Goal: Task Accomplishment & Management: Complete application form

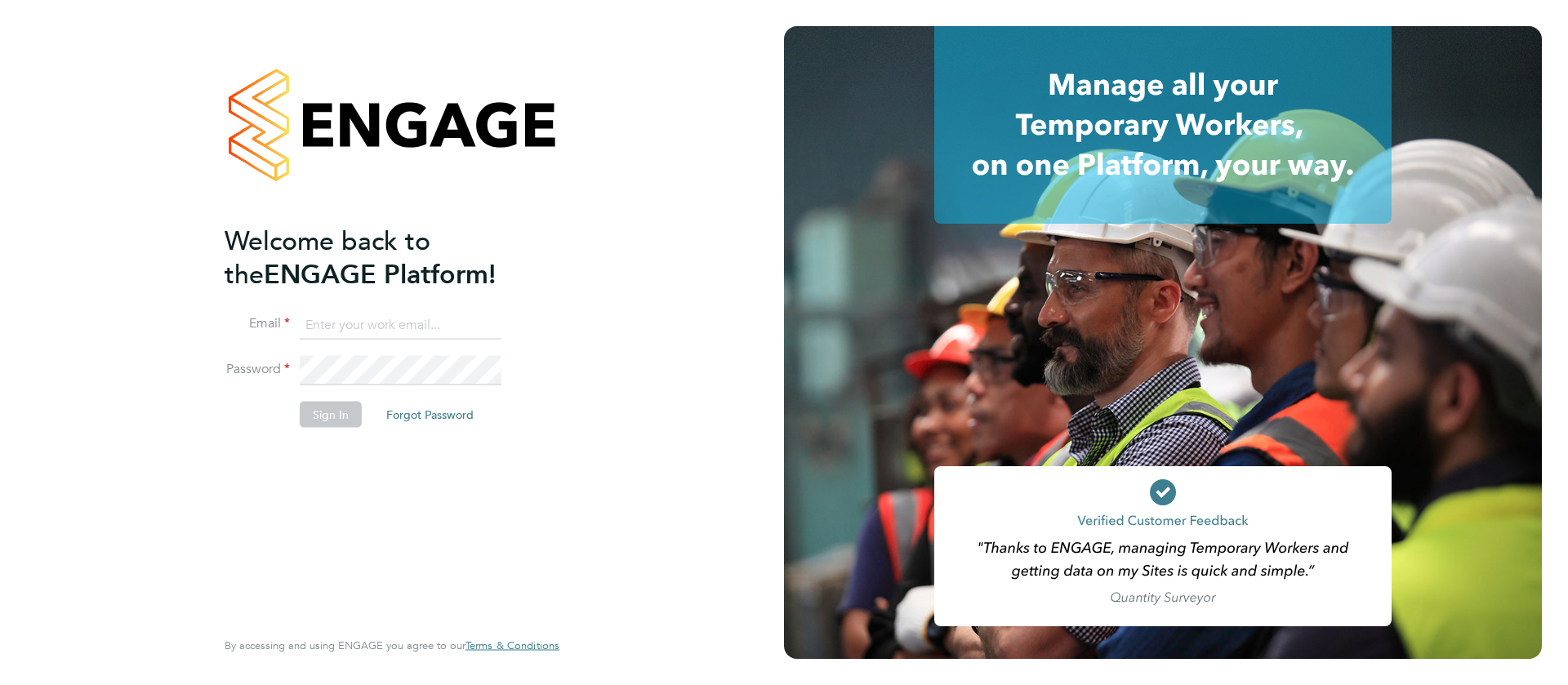
click at [381, 315] on input at bounding box center [400, 324] width 202 height 29
type input "Amar.kayani@weareoptimum.com"
click at [340, 406] on button "Sign In" at bounding box center [331, 414] width 62 height 26
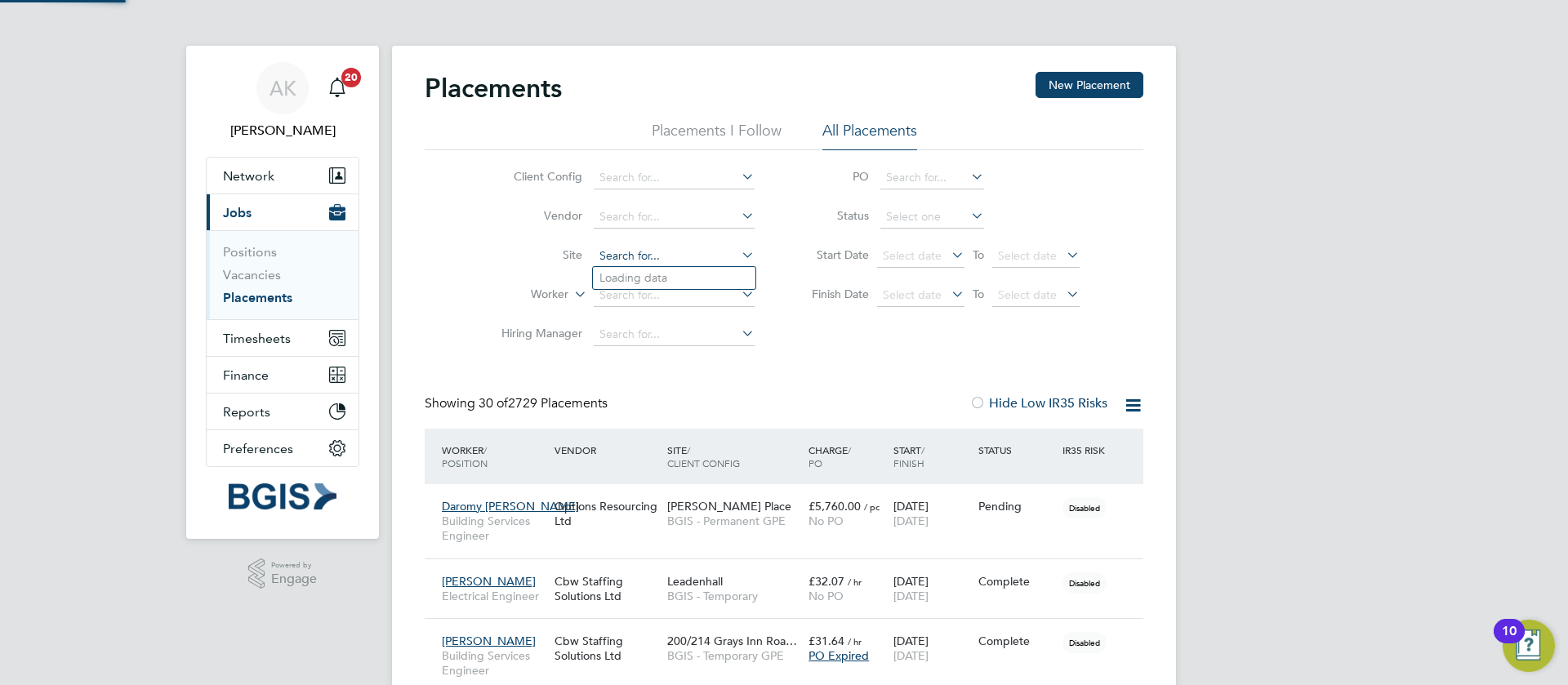
click at [625, 251] on input at bounding box center [674, 257] width 161 height 23
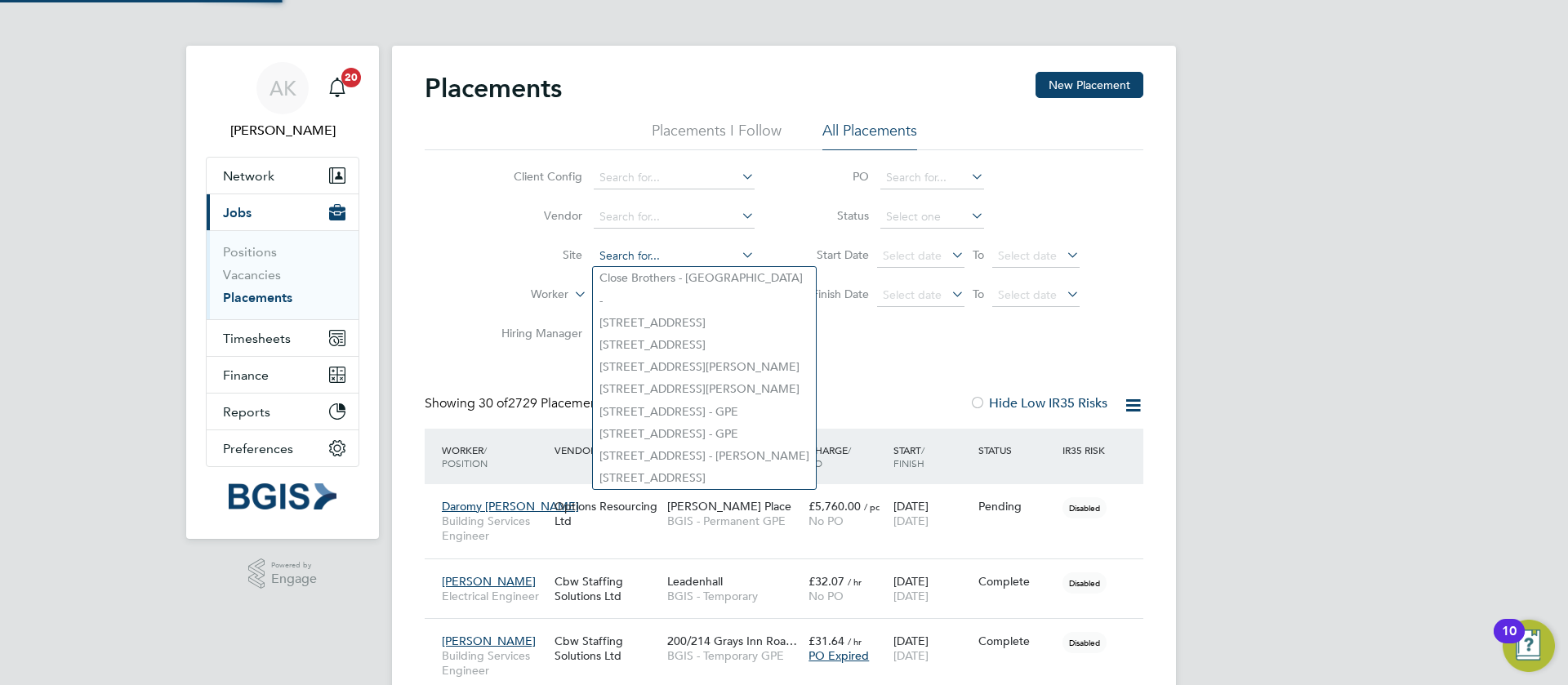
paste input "[PERSON_NAME]"
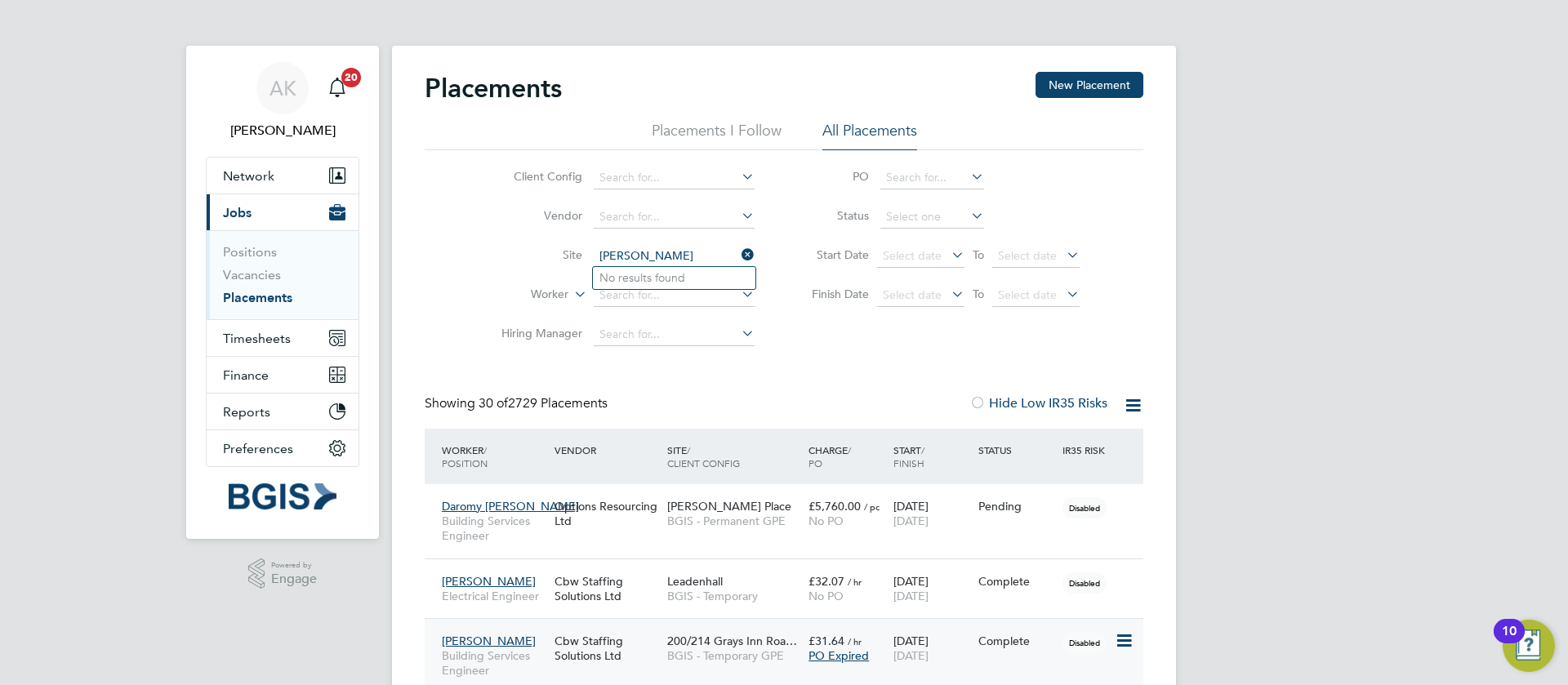
type input "[PERSON_NAME]"
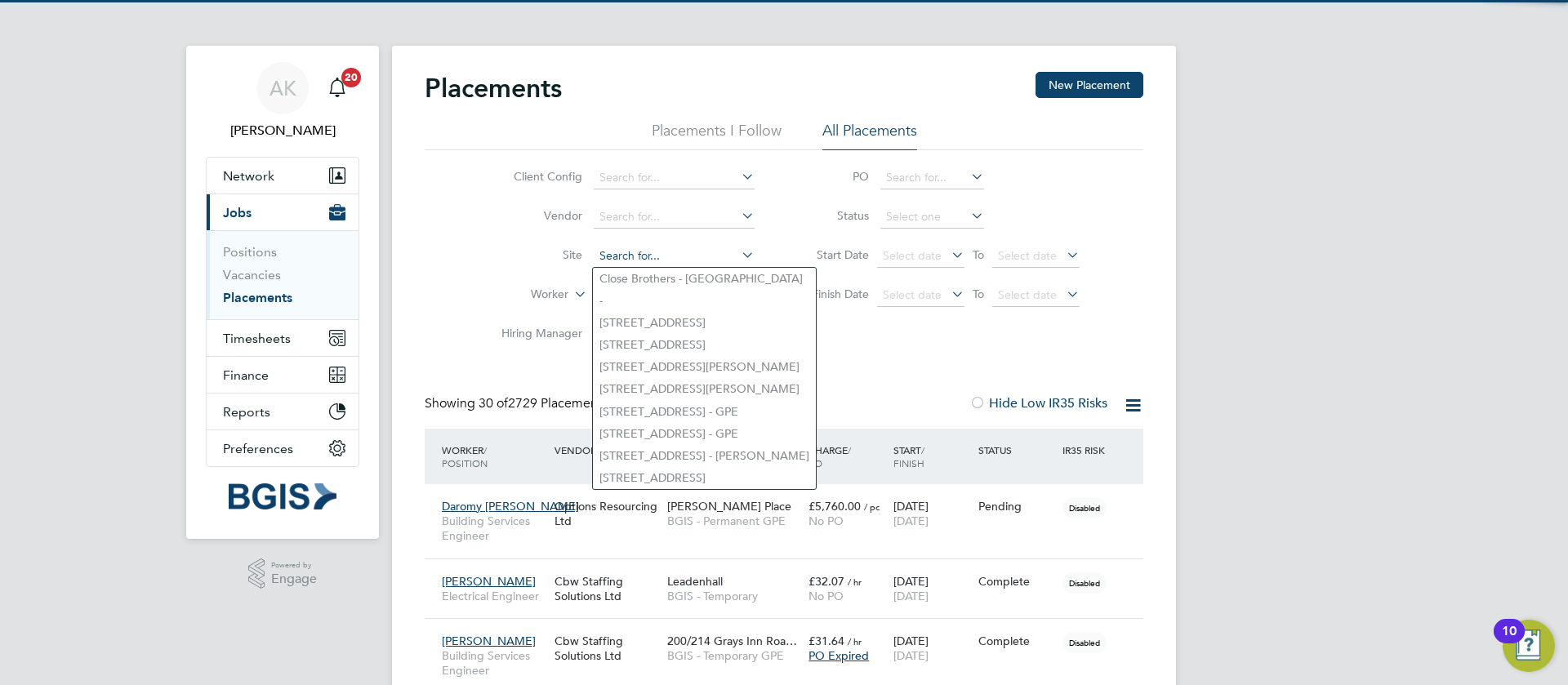
click at [646, 259] on input at bounding box center [674, 257] width 161 height 23
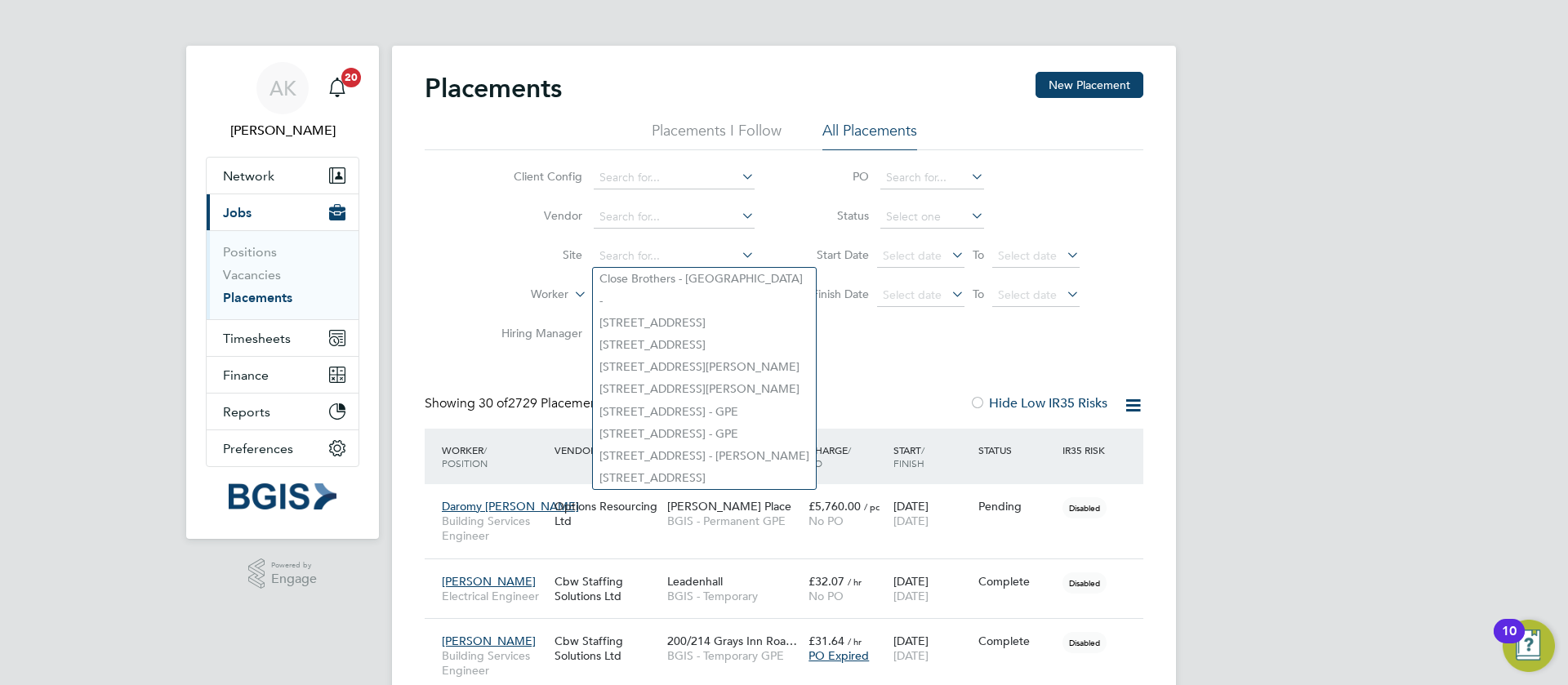
click at [797, 351] on div "Client Config Vendor Site Worker Hiring Manager PO Status Start Date Select dat…" at bounding box center [784, 252] width 719 height 205
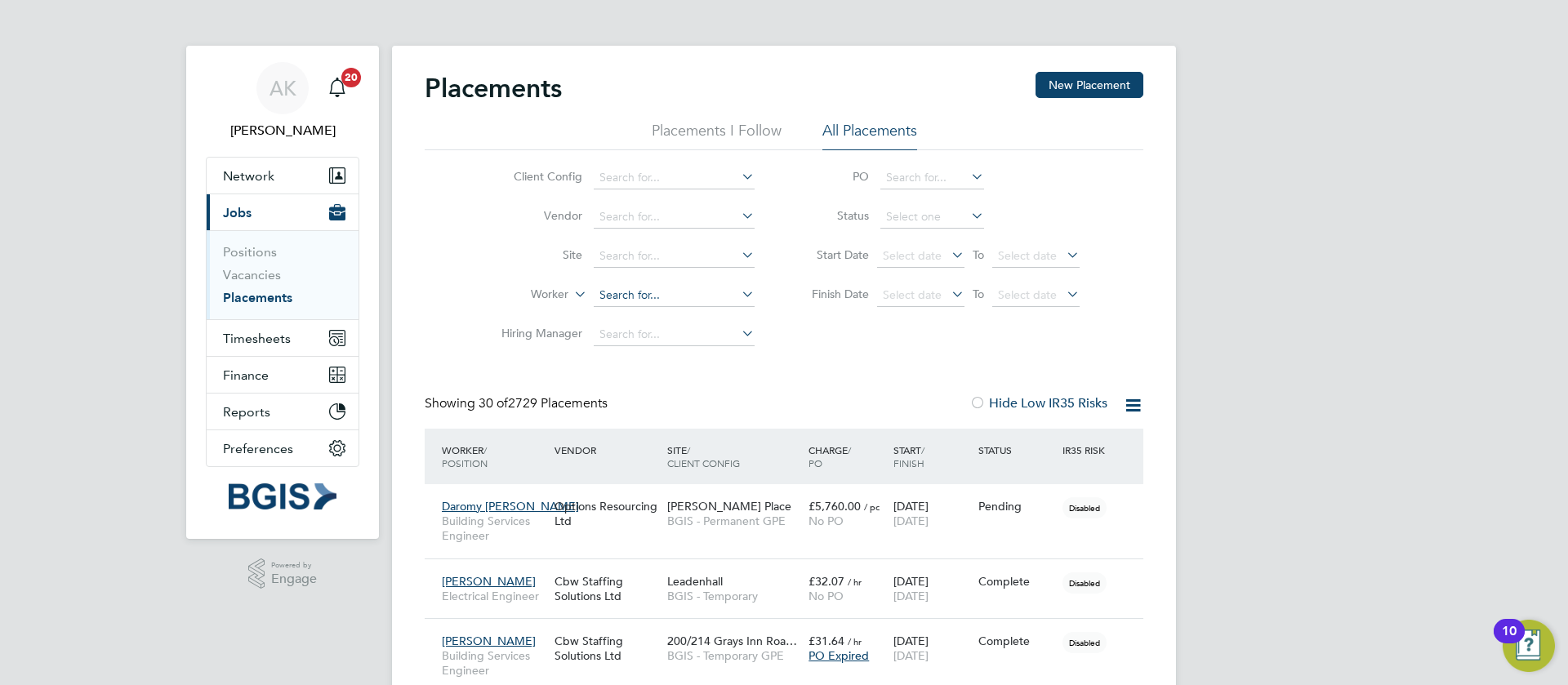
click at [686, 293] on input at bounding box center [674, 295] width 161 height 23
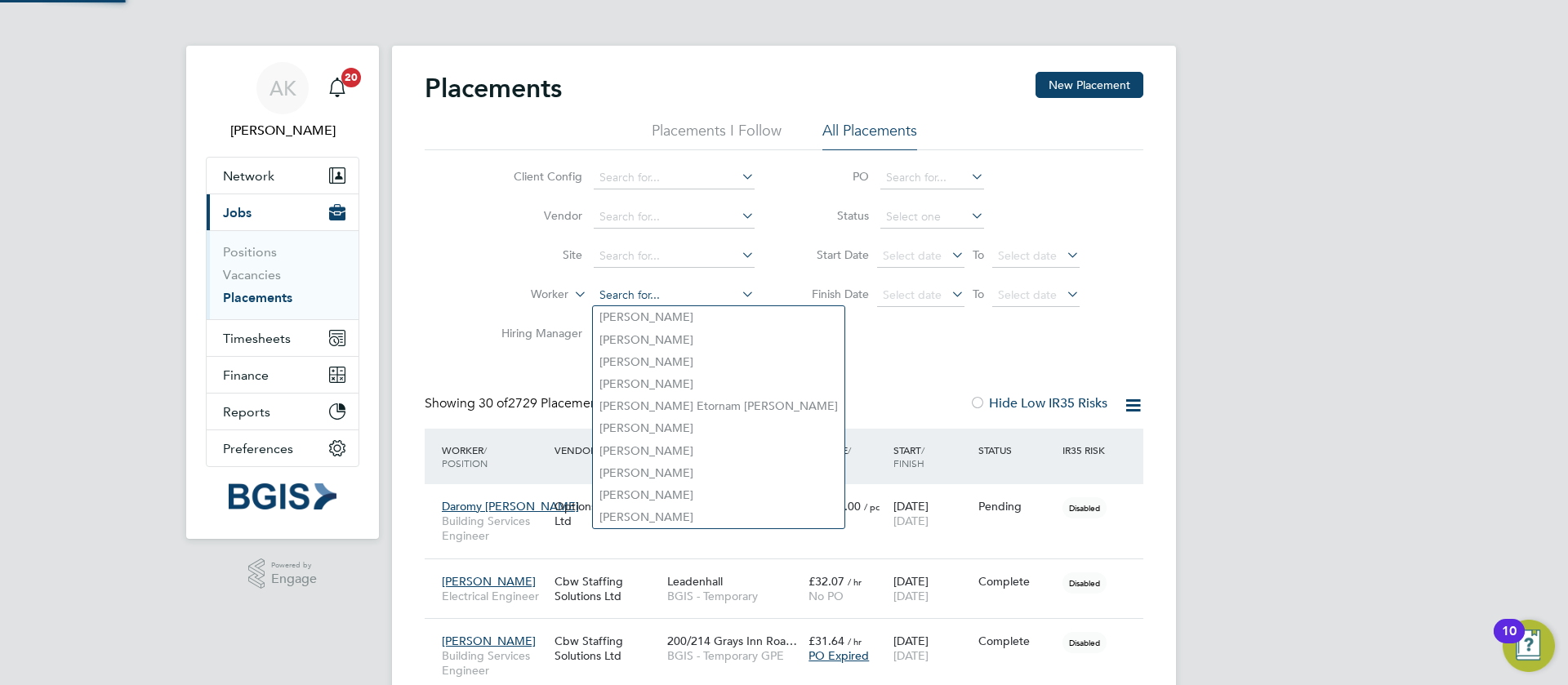
paste input "[PERSON_NAME]"
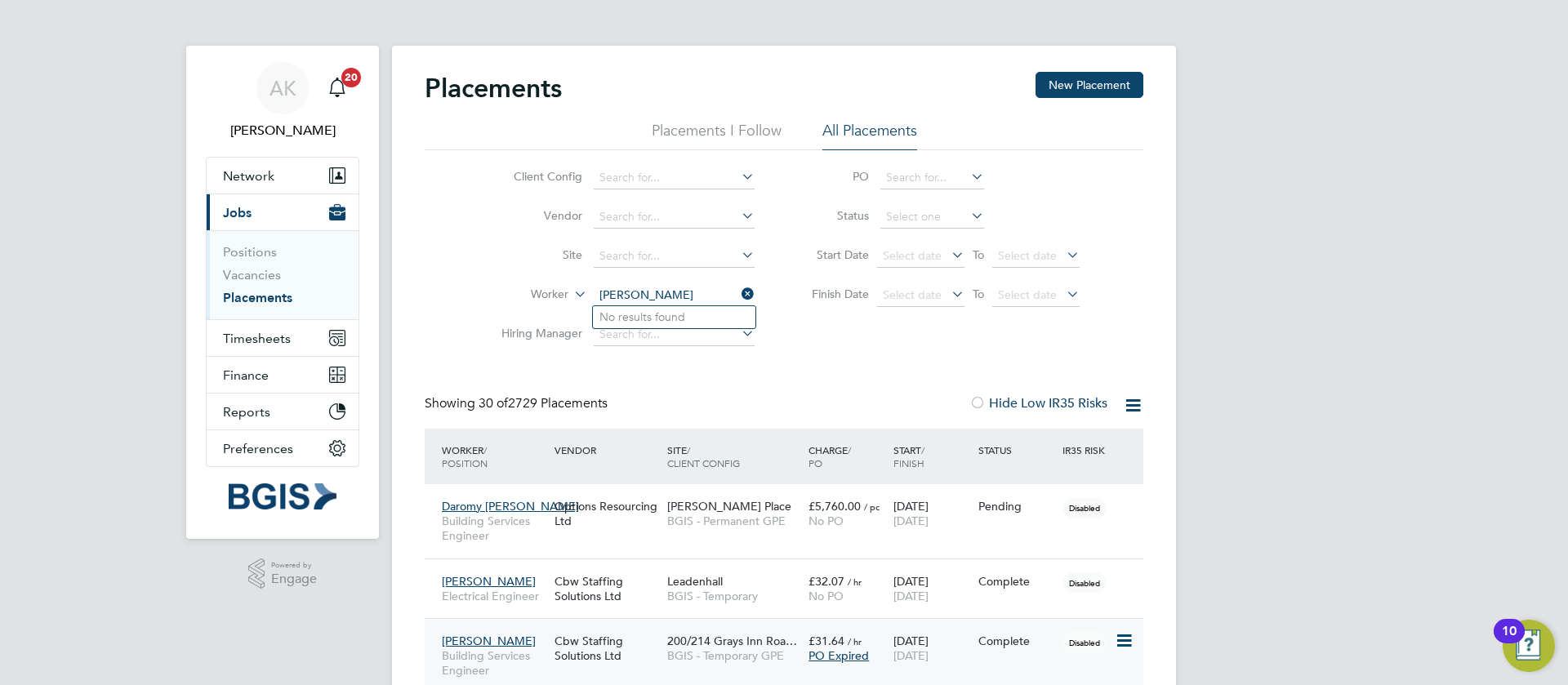
type input "[PERSON_NAME]"
click at [668, 294] on input at bounding box center [674, 295] width 161 height 23
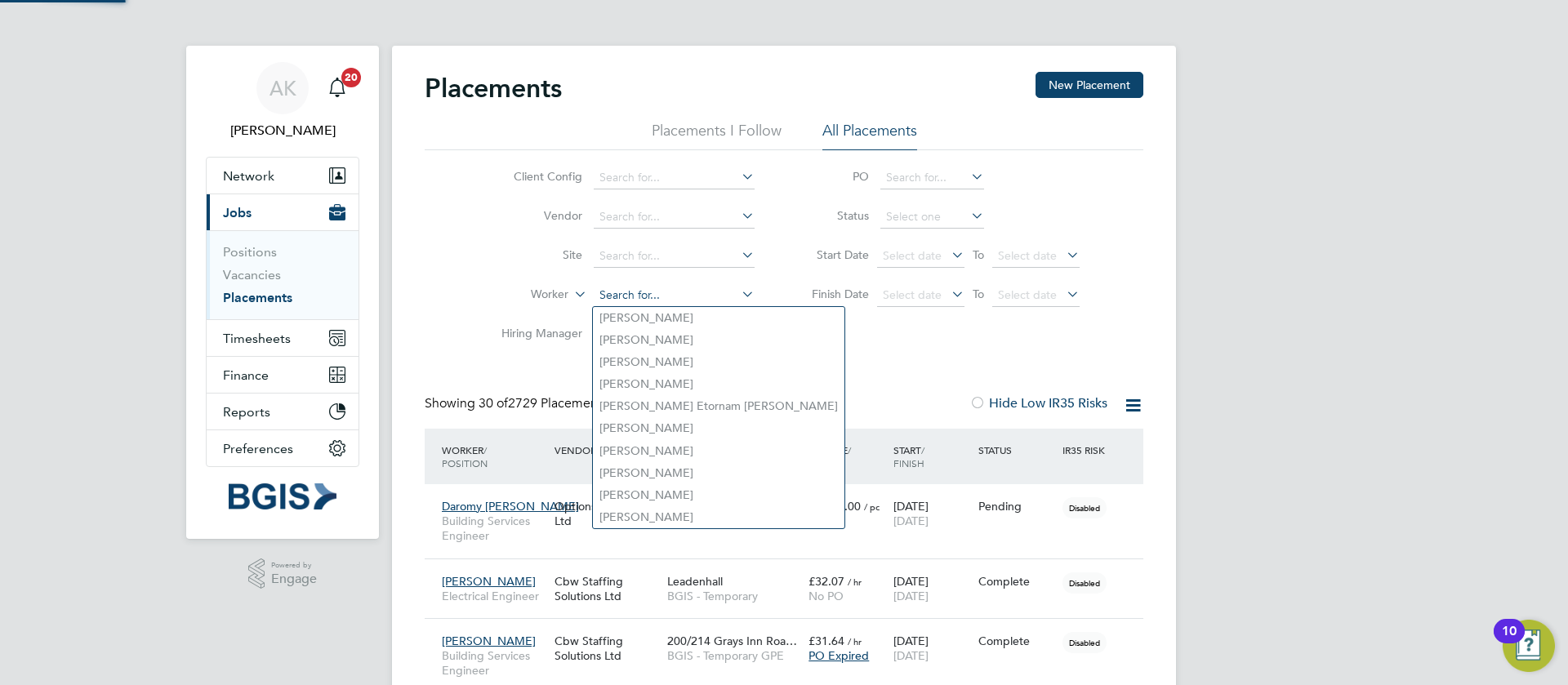
paste input "[PERSON_NAME]"
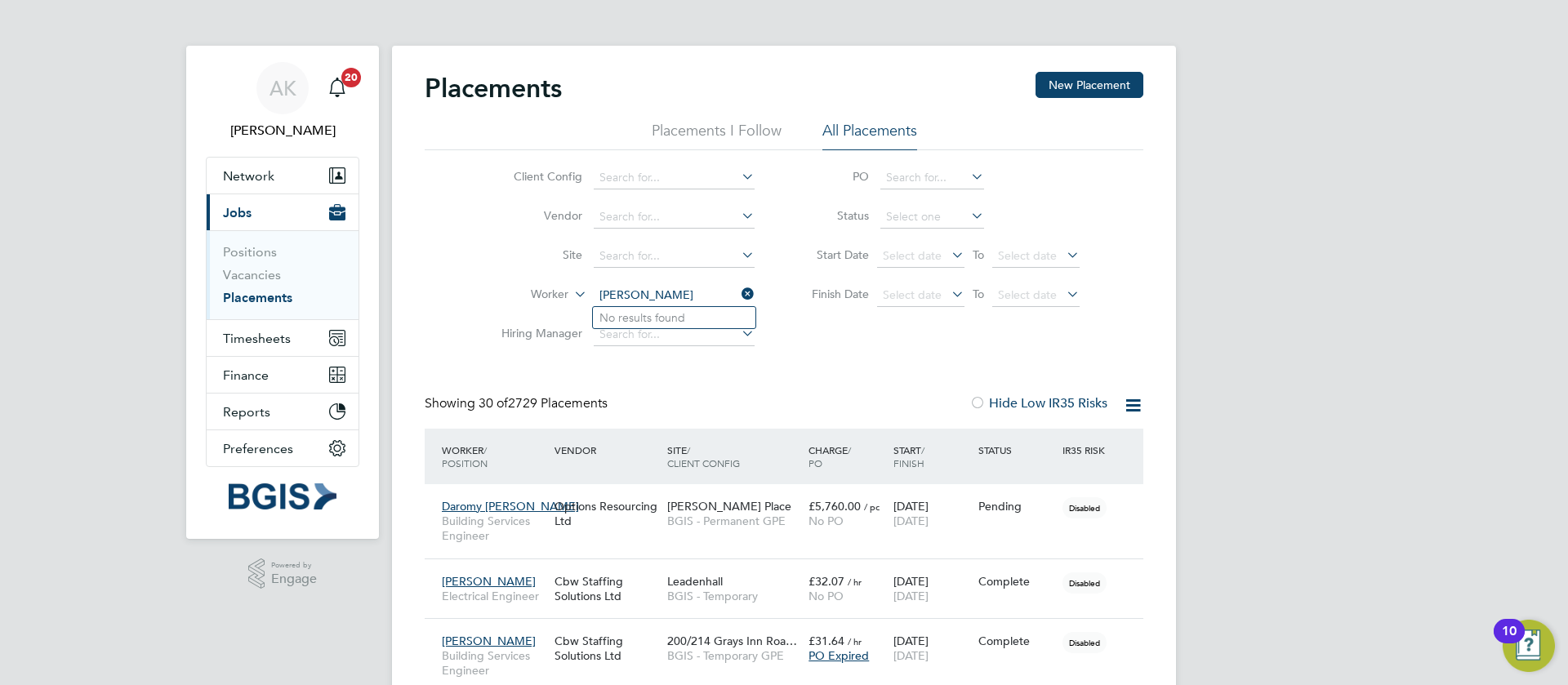
type input "[PERSON_NAME]"
click at [683, 298] on input at bounding box center [674, 295] width 161 height 23
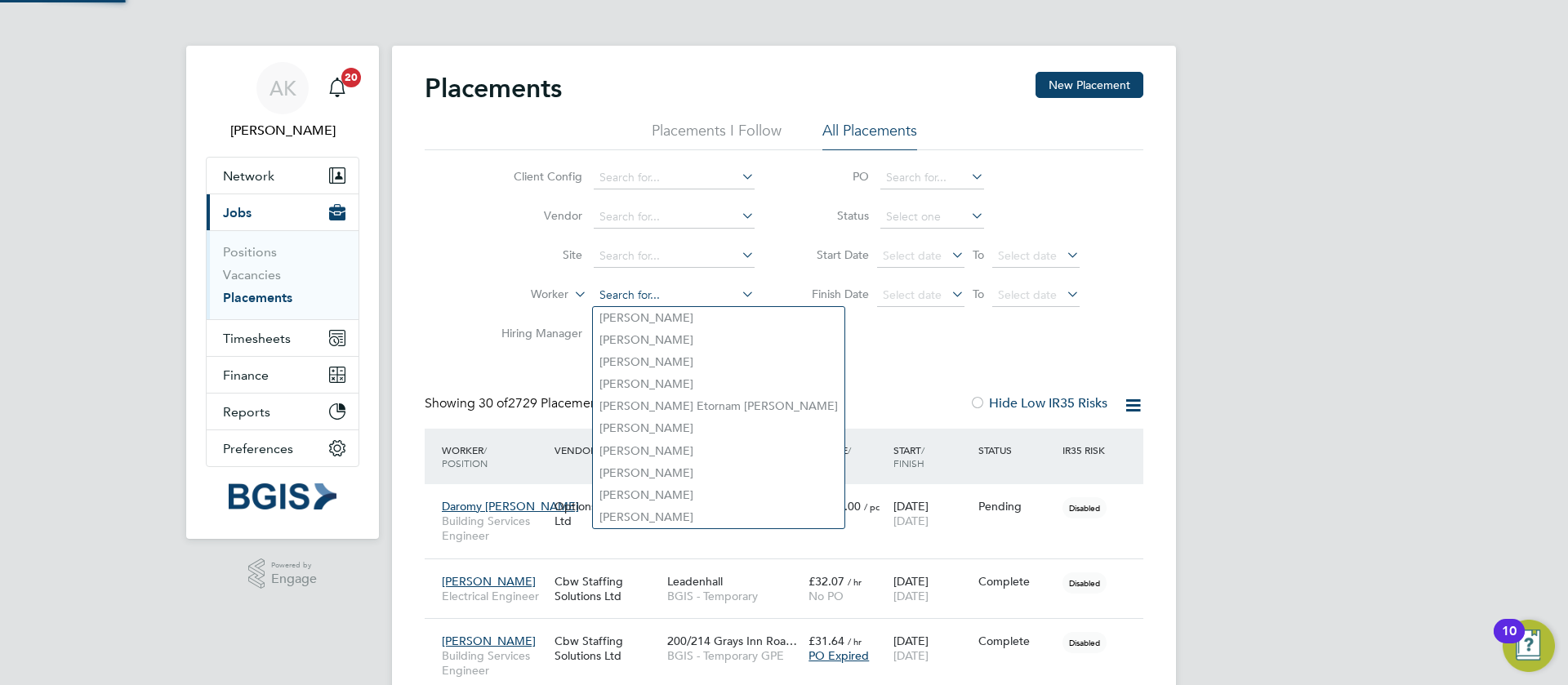
paste input "[PERSON_NAME]"
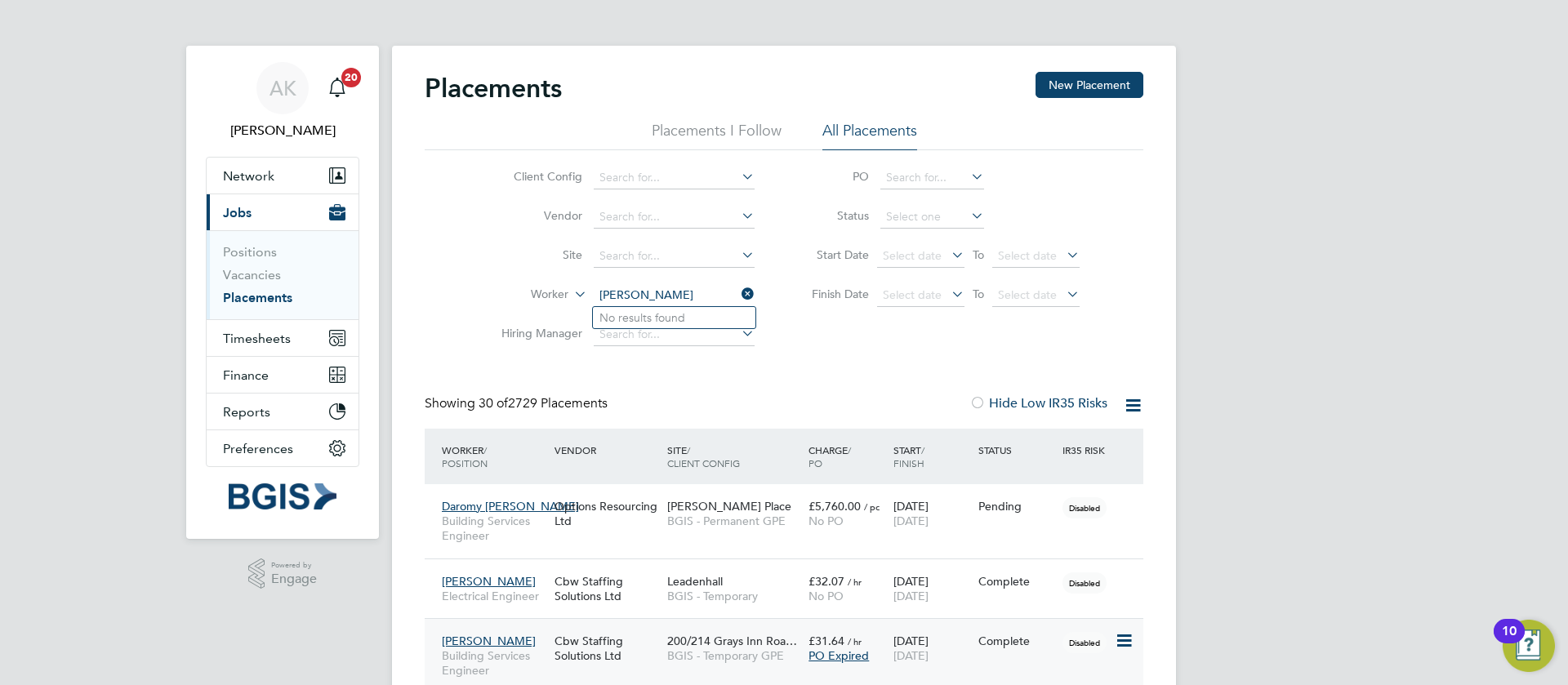
type input "[PERSON_NAME]"
click at [680, 293] on input at bounding box center [674, 295] width 161 height 23
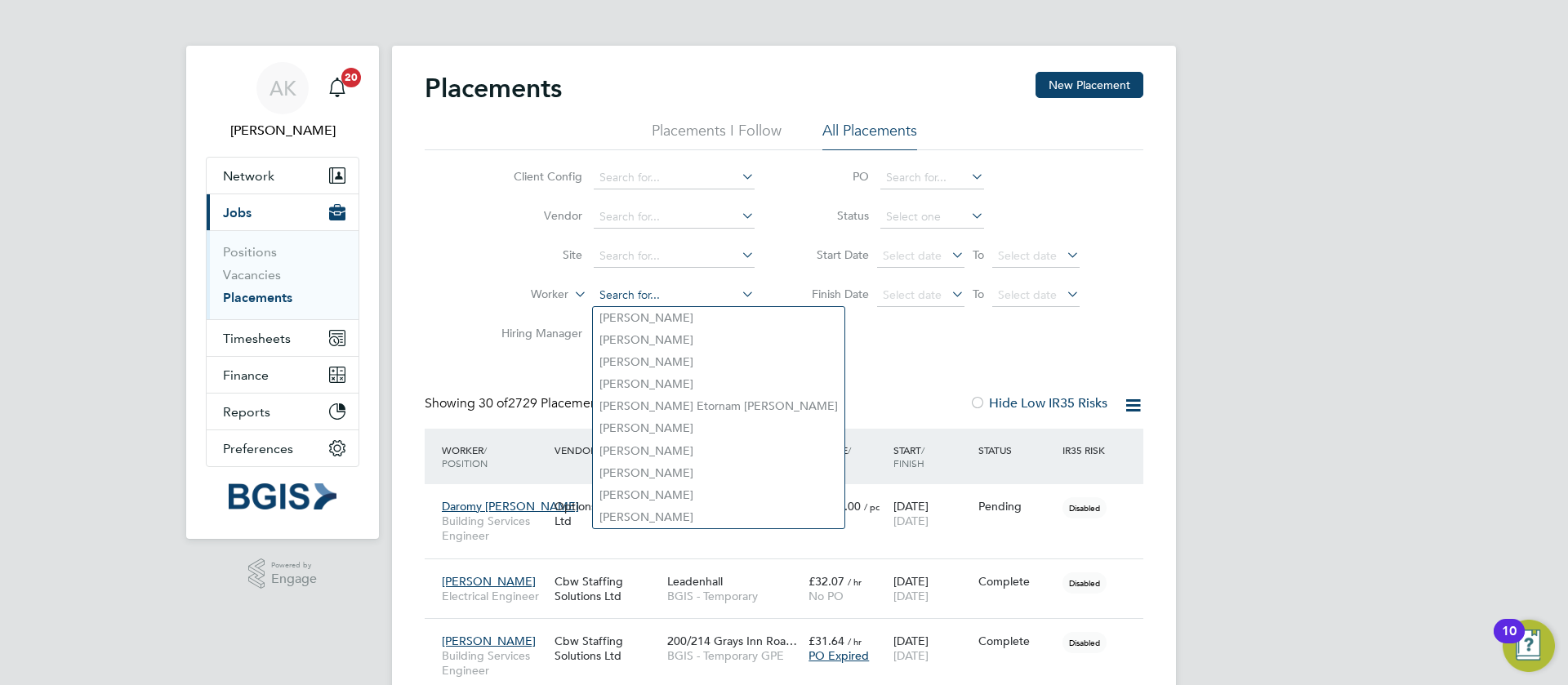
paste input "[PERSON_NAME]"
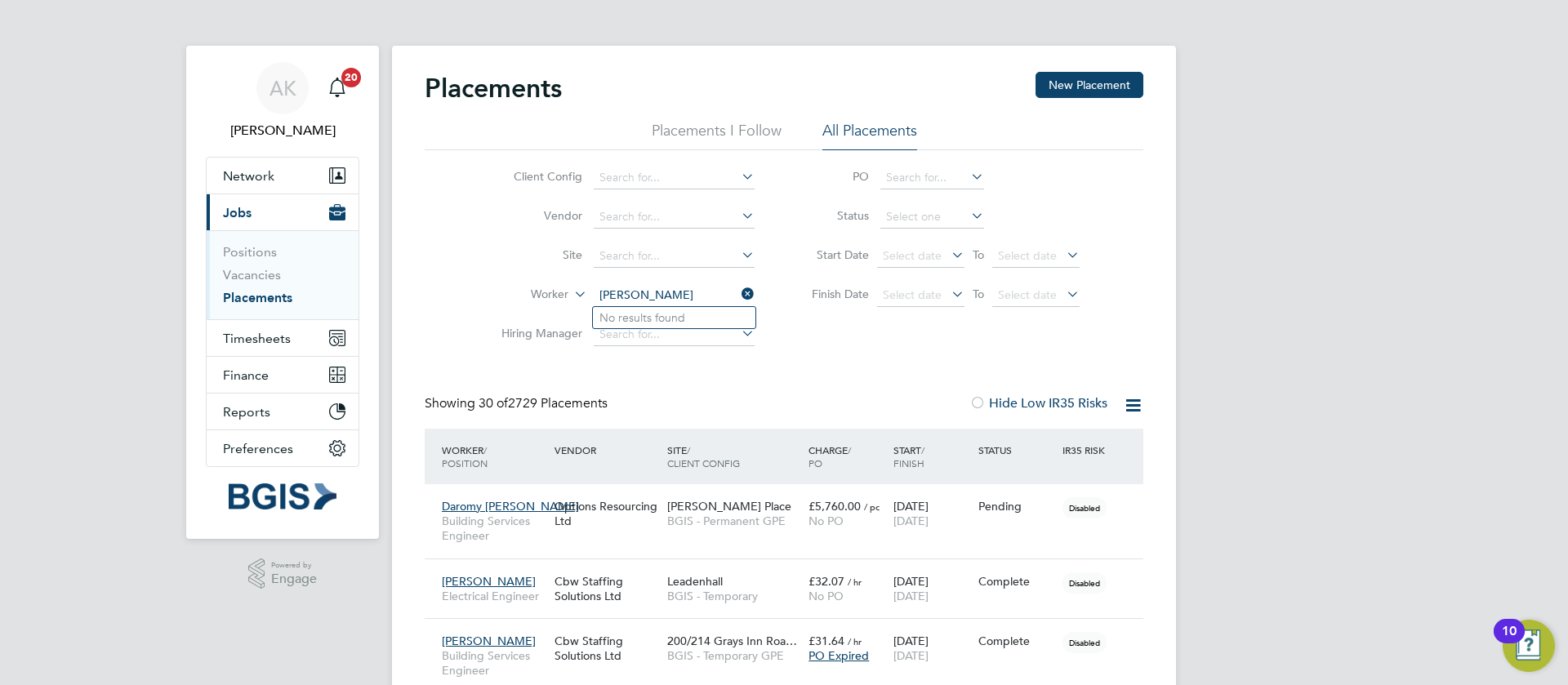
type input "[PERSON_NAME]"
click at [693, 303] on input at bounding box center [674, 295] width 161 height 23
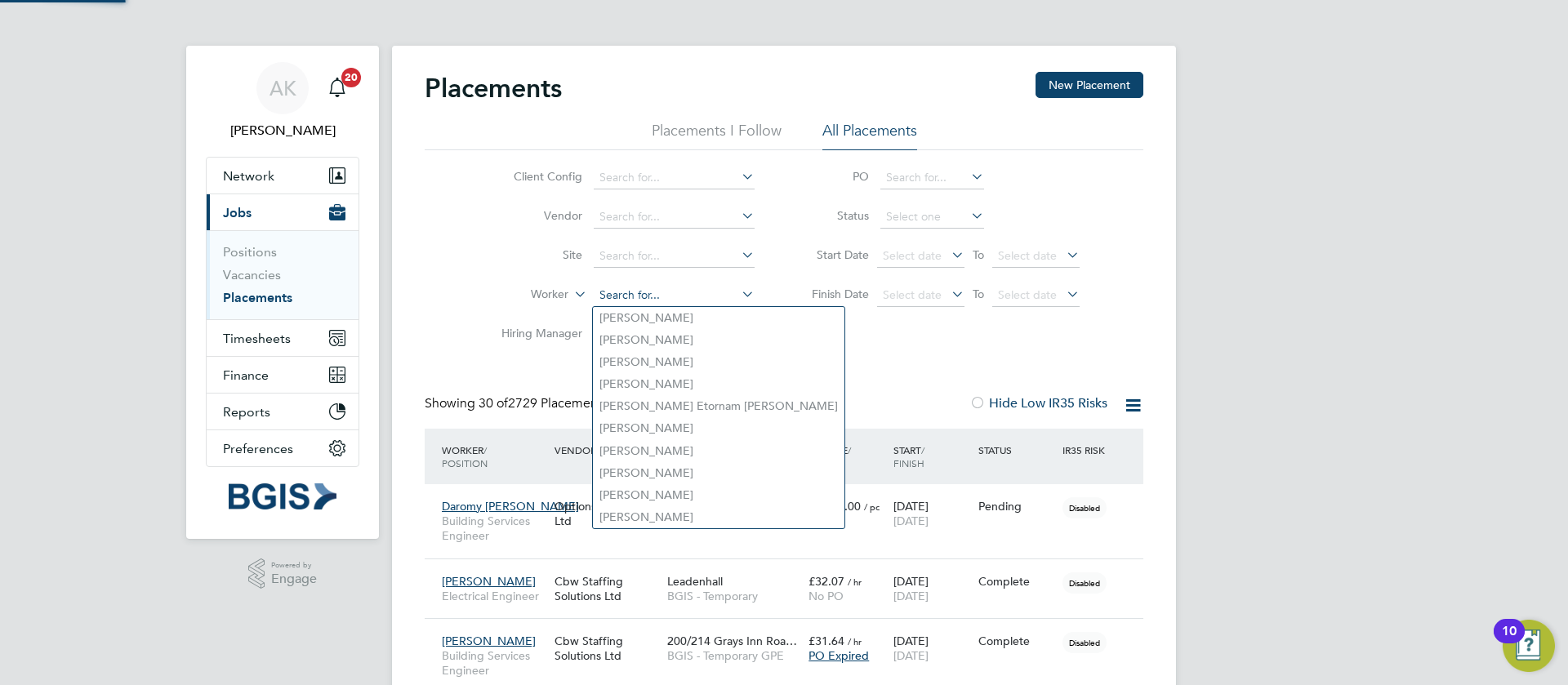
paste input "[PERSON_NAME]"
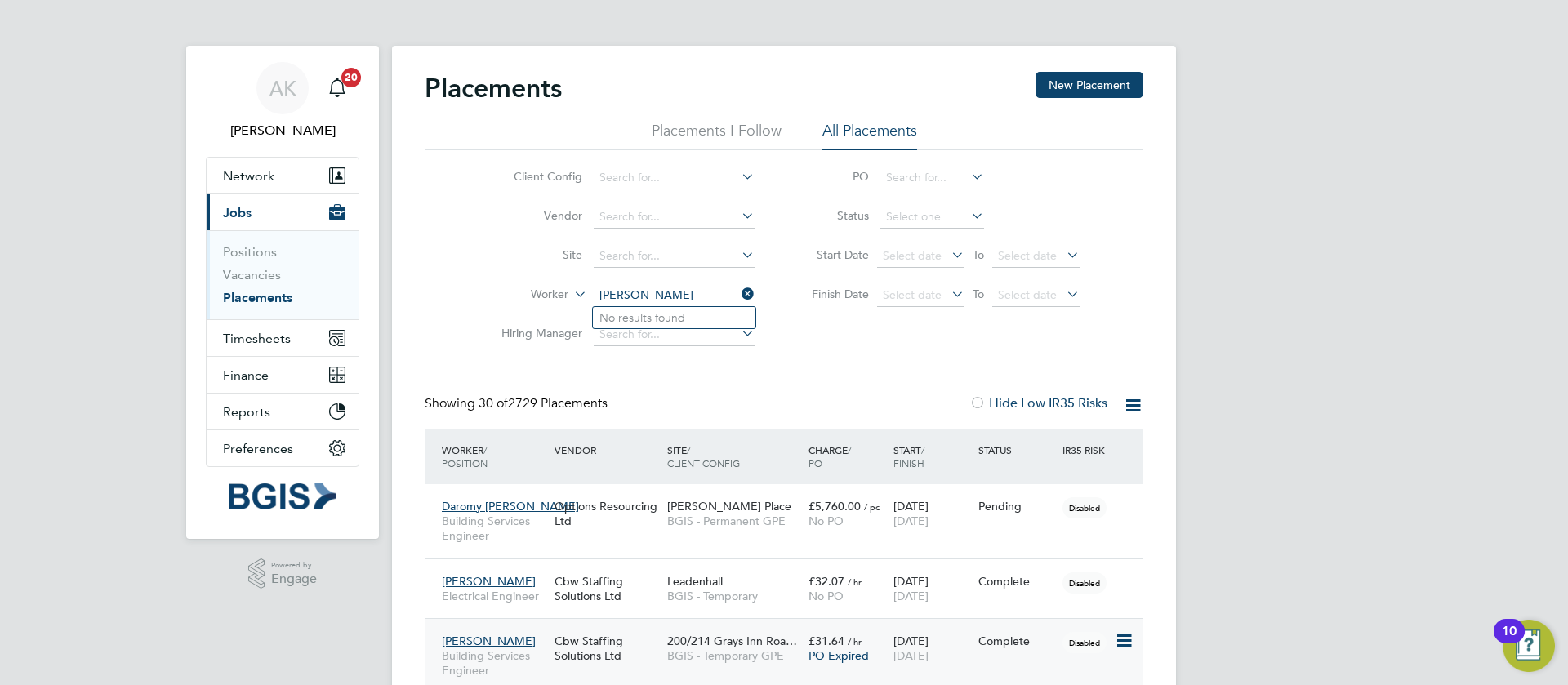
type input "[PERSON_NAME]"
